Goal: Information Seeking & Learning: Learn about a topic

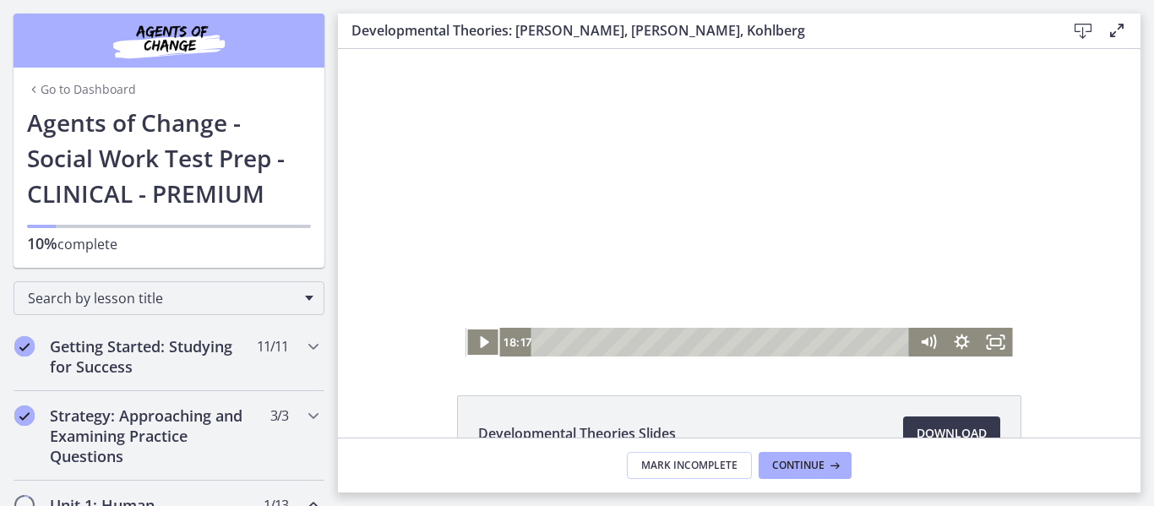
scroll to position [229, 0]
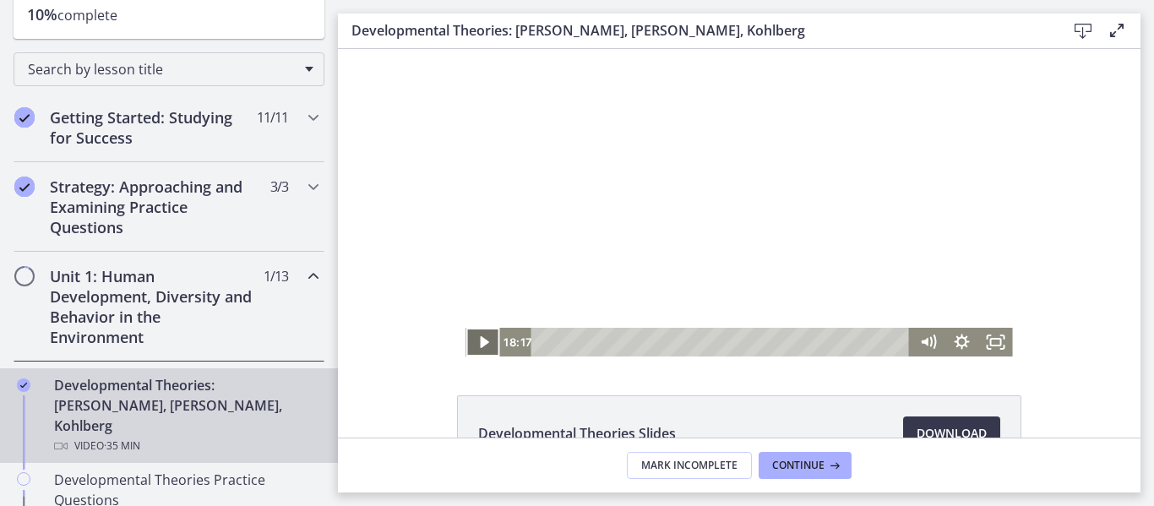
click at [473, 341] on icon "Play Video" at bounding box center [484, 342] width 34 height 29
click at [433, 240] on div "Click for sound @keyframes VOLUME_SMALL_WAVE_FLASH { 0% { opacity: 0; } 33% { o…" at bounding box center [739, 203] width 803 height 308
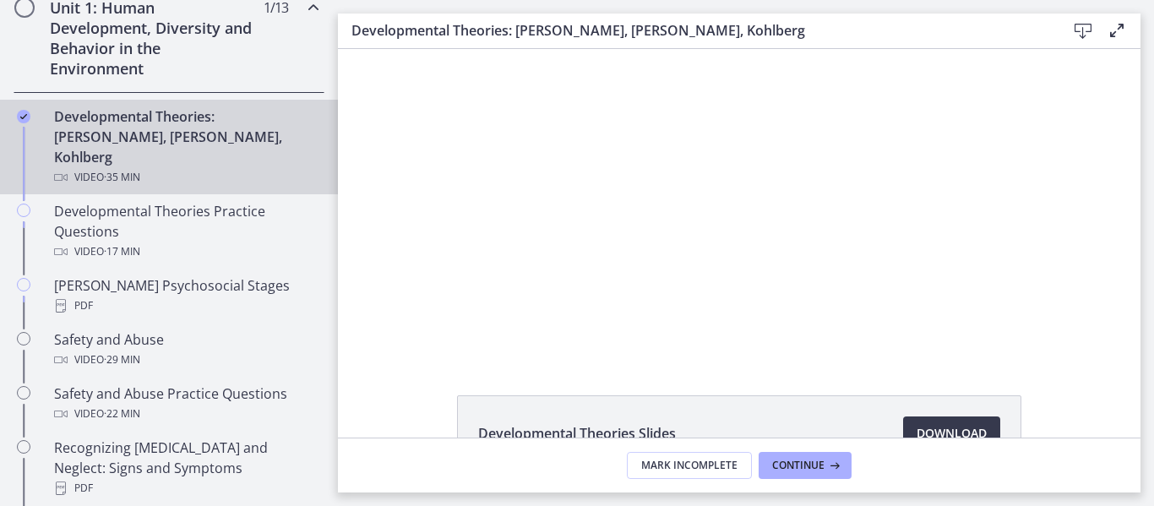
scroll to position [482, 0]
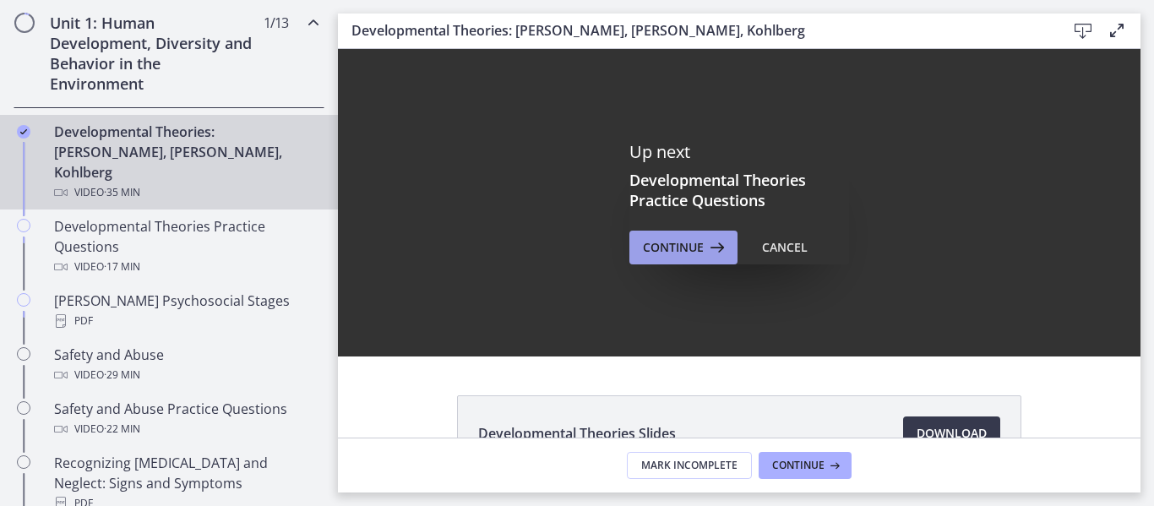
click at [640, 260] on button "Continue" at bounding box center [683, 248] width 108 height 34
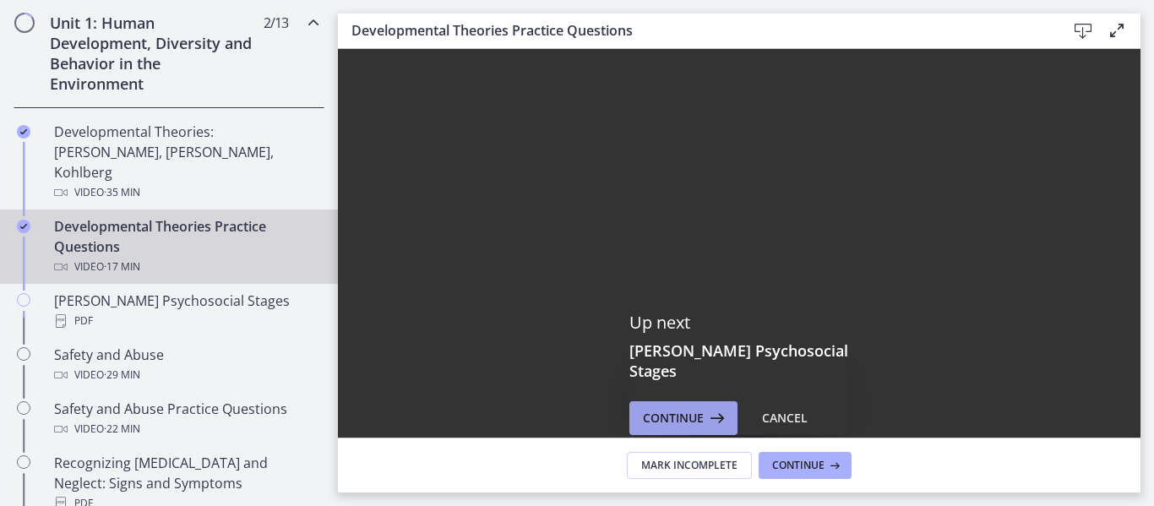
click at [680, 410] on span "Continue" at bounding box center [673, 418] width 61 height 20
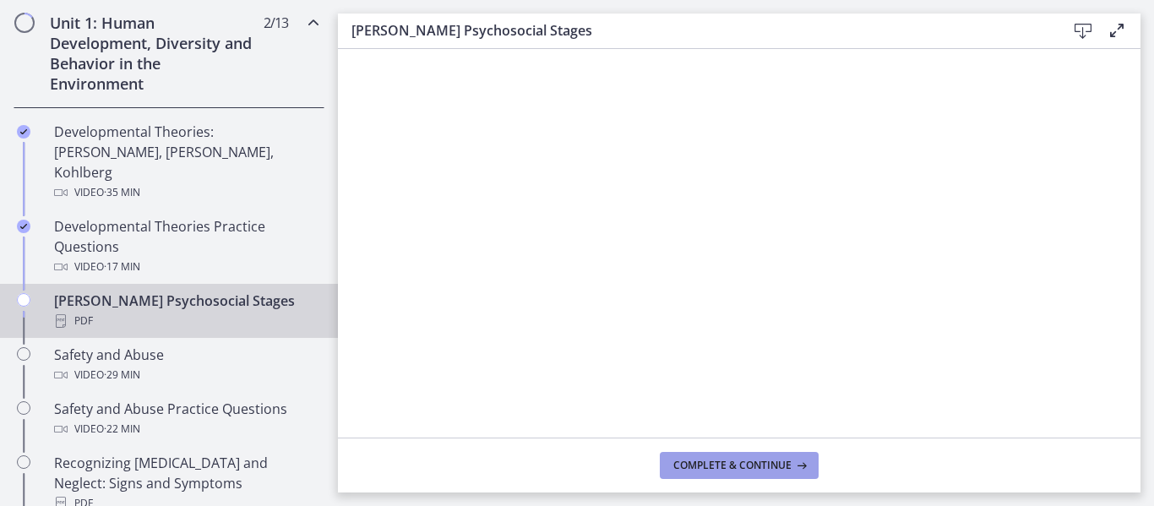
click at [710, 464] on span "Complete & continue" at bounding box center [732, 466] width 118 height 14
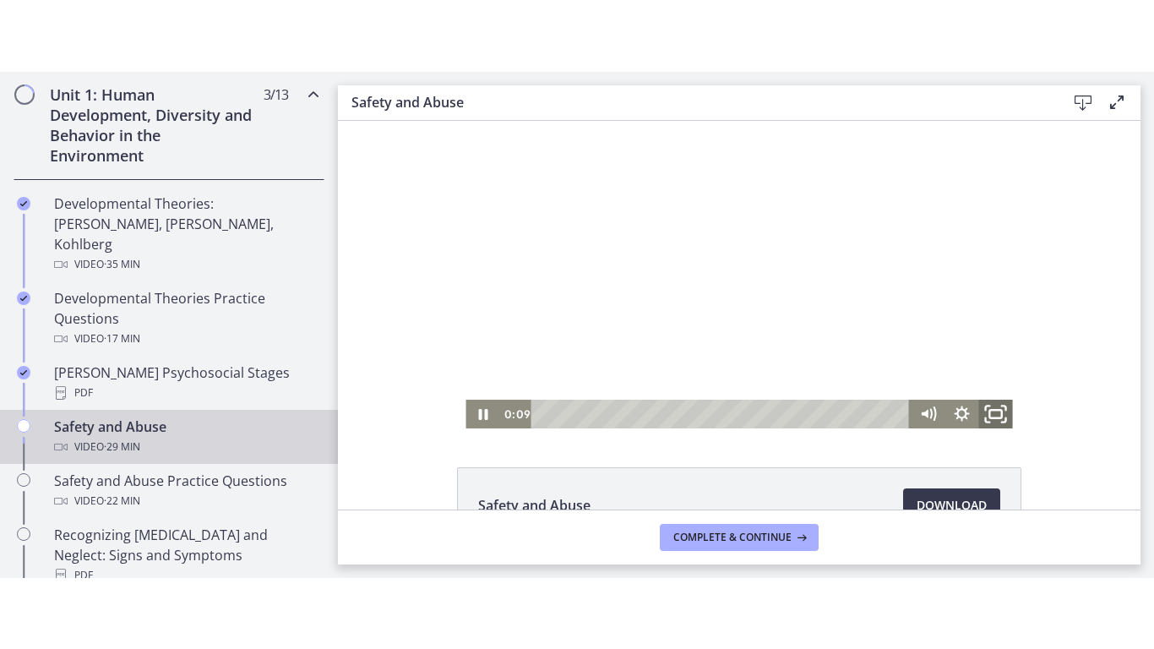
click at [993, 414] on icon "Fullscreen" at bounding box center [996, 413] width 41 height 35
